Goal: Information Seeking & Learning: Learn about a topic

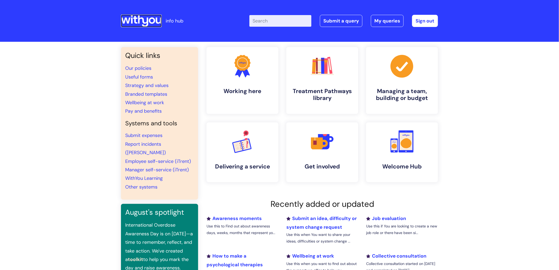
drag, startPoint x: 137, startPoint y: 26, endPoint x: 131, endPoint y: 35, distance: 11.4
click at [138, 26] on icon at bounding box center [141, 21] width 41 height 13
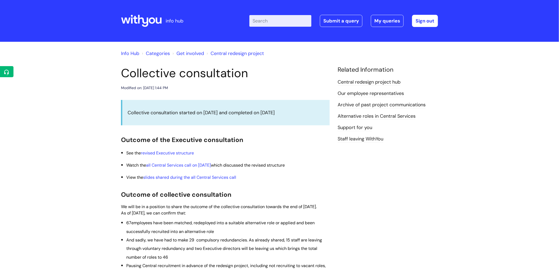
click at [149, 18] on icon at bounding box center [141, 21] width 41 height 13
